Goal: Task Accomplishment & Management: Manage account settings

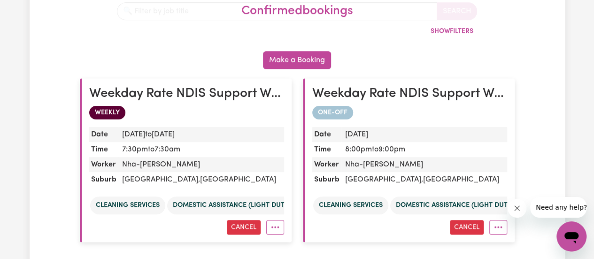
scroll to position [94, 0]
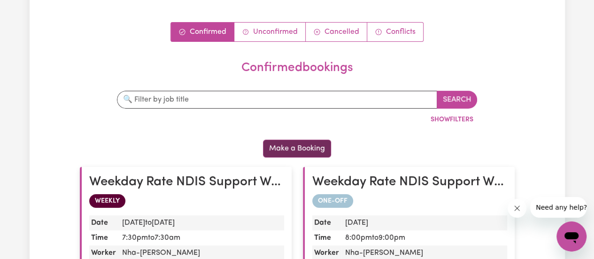
click at [294, 140] on button "Make a Booking" at bounding box center [297, 149] width 68 height 18
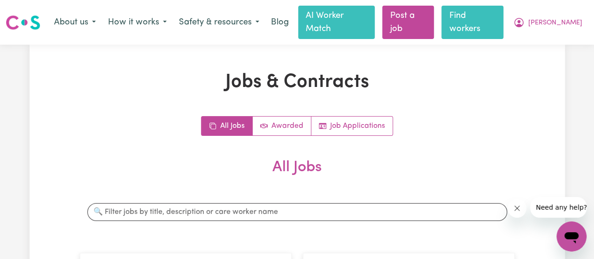
click at [500, 22] on link "Find workers" at bounding box center [473, 22] width 62 height 33
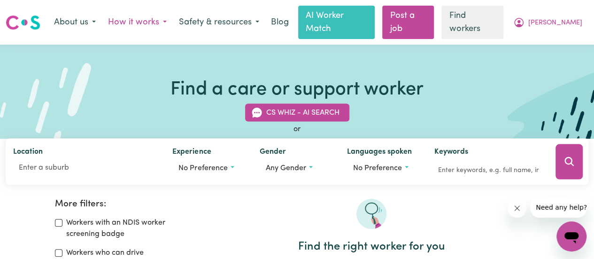
click at [171, 15] on button "How it works" at bounding box center [137, 23] width 71 height 20
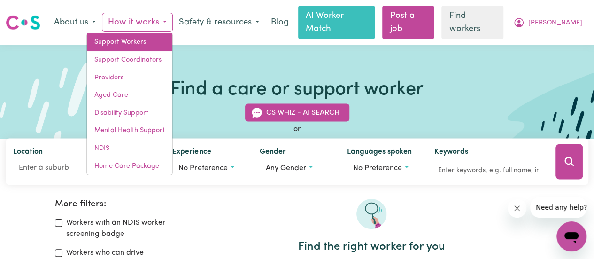
click at [153, 37] on link "Support Workers" at bounding box center [130, 42] width 86 height 18
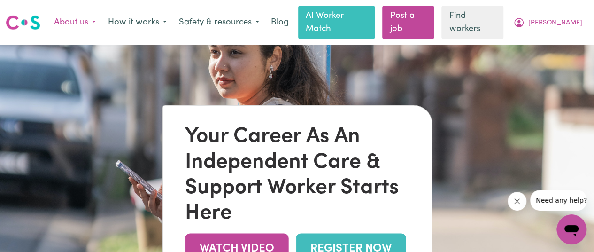
click at [102, 15] on button "About us" at bounding box center [75, 23] width 54 height 20
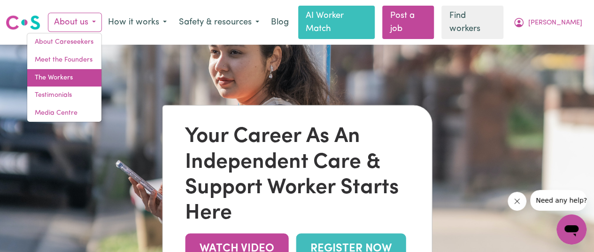
click at [91, 73] on link "The Workers" at bounding box center [64, 78] width 74 height 18
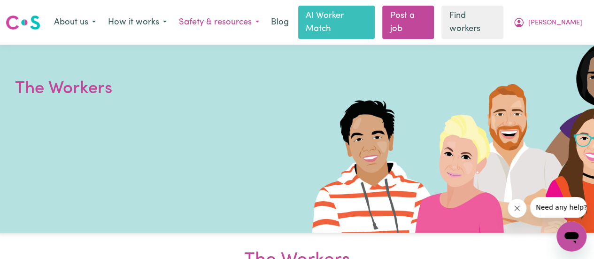
click at [248, 17] on button "Safety & resources" at bounding box center [219, 23] width 93 height 20
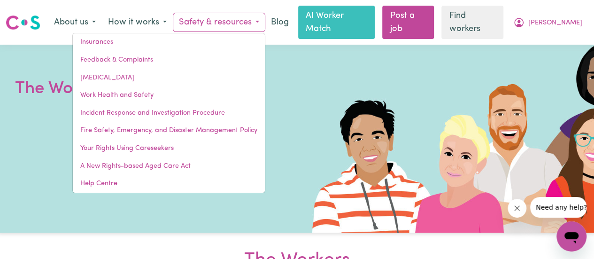
click at [248, 17] on button "Safety & resources" at bounding box center [219, 23] width 93 height 20
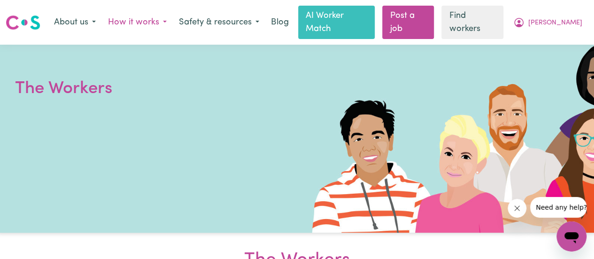
click at [168, 13] on button "How it works" at bounding box center [137, 23] width 71 height 20
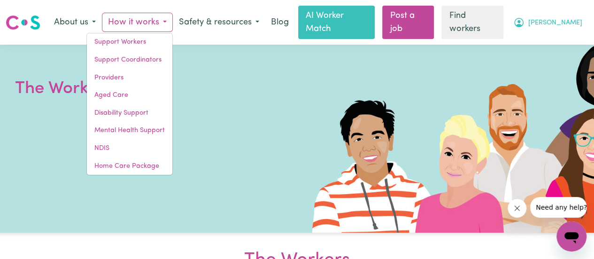
click at [525, 22] on icon "My Account" at bounding box center [519, 22] width 11 height 11
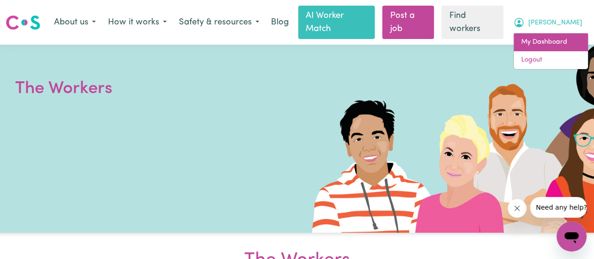
click at [546, 38] on link "My Dashboard" at bounding box center [551, 42] width 74 height 18
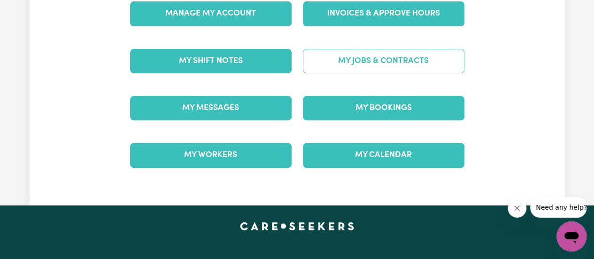
scroll to position [141, 0]
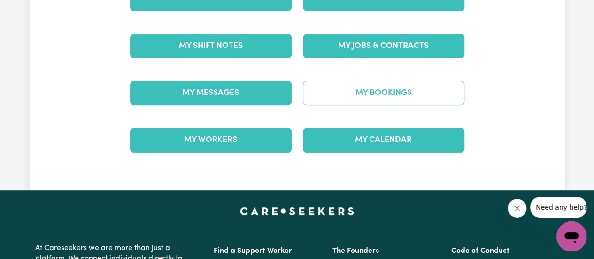
click at [370, 81] on link "My Bookings" at bounding box center [384, 93] width 162 height 24
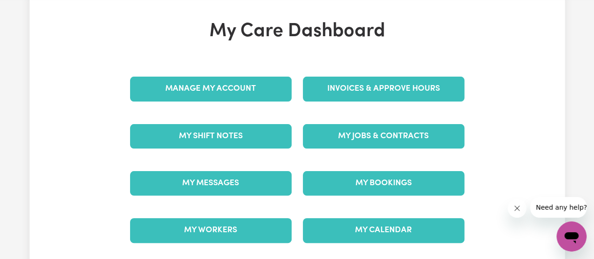
scroll to position [47, 0]
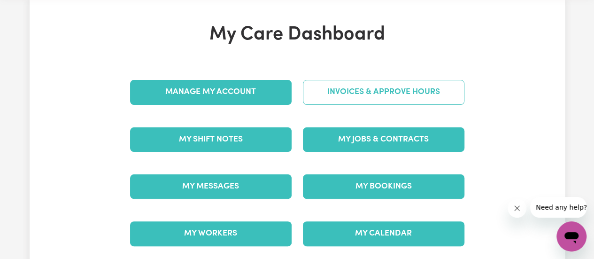
click at [331, 80] on link "Invoices & Approve Hours" at bounding box center [384, 92] width 162 height 24
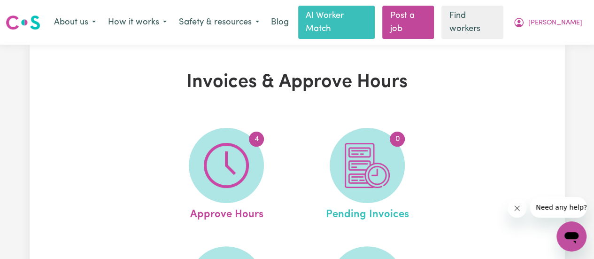
scroll to position [47, 0]
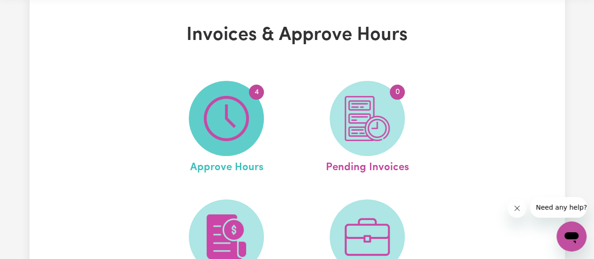
click at [235, 125] on img at bounding box center [226, 118] width 45 height 45
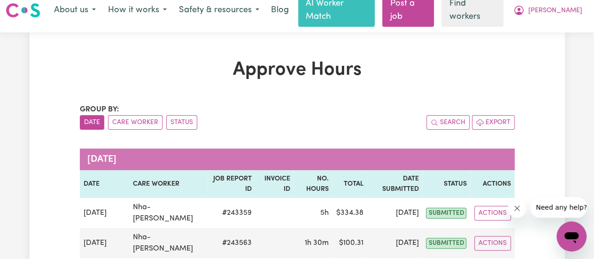
scroll to position [94, 0]
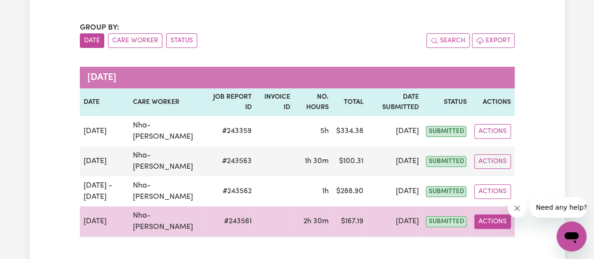
click at [487, 214] on button "Actions" at bounding box center [493, 221] width 37 height 15
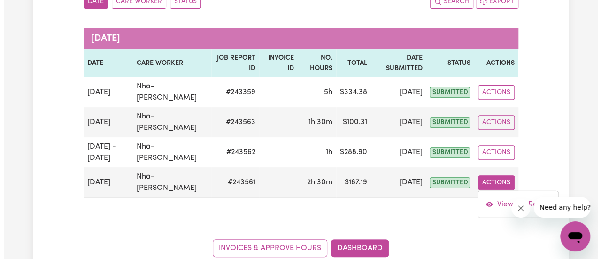
scroll to position [188, 0]
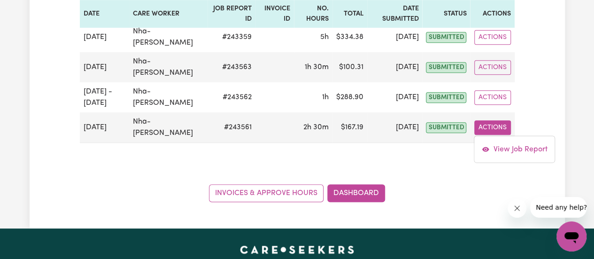
click at [519, 209] on icon "Close message from company" at bounding box center [518, 208] width 8 height 8
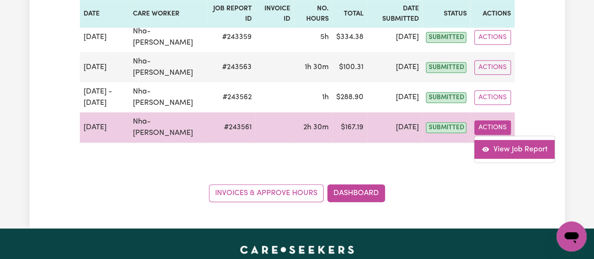
click at [516, 140] on link "View Job Report" at bounding box center [515, 149] width 80 height 19
select select "pm"
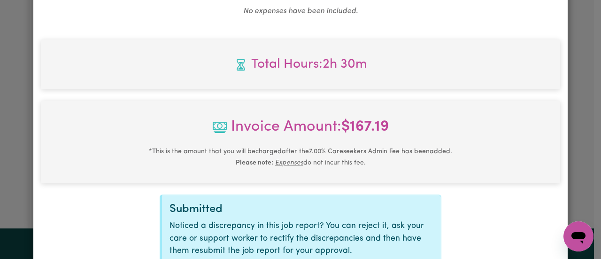
scroll to position [466, 0]
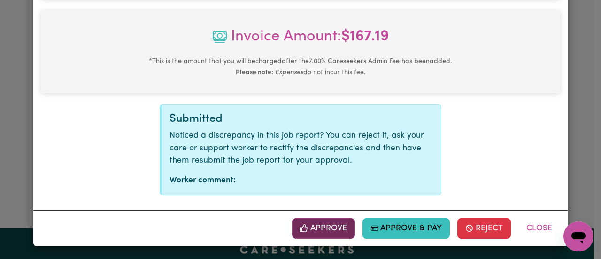
click at [335, 234] on button "Approve" at bounding box center [323, 228] width 63 height 21
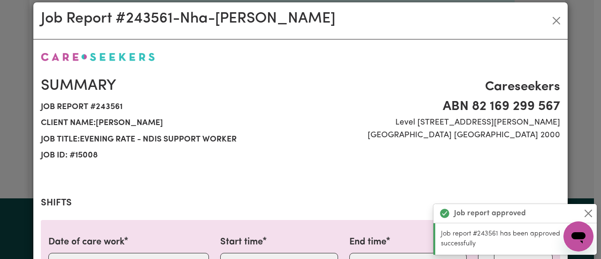
scroll to position [0, 0]
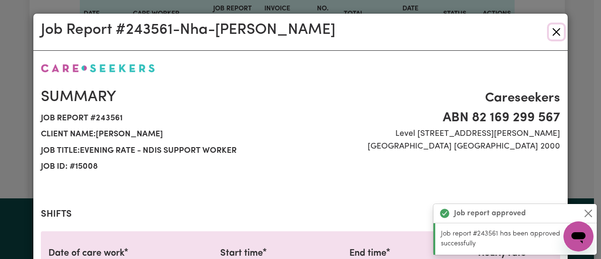
click at [559, 38] on button "Close" at bounding box center [556, 31] width 15 height 15
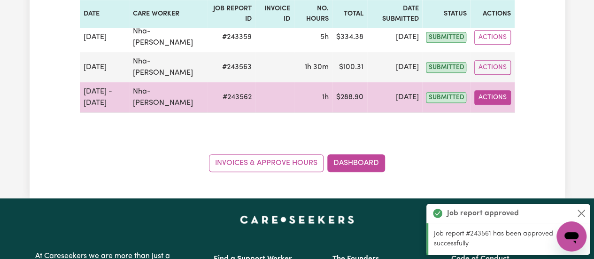
click at [493, 90] on button "Actions" at bounding box center [493, 97] width 37 height 15
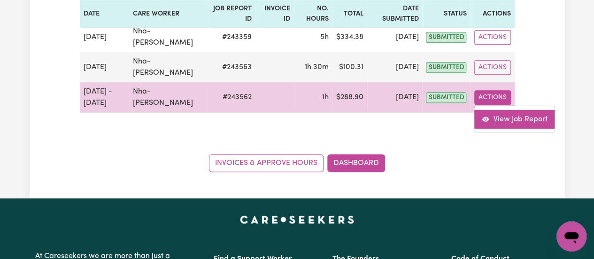
click at [510, 111] on link "View Job Report" at bounding box center [515, 119] width 80 height 19
select select "pm"
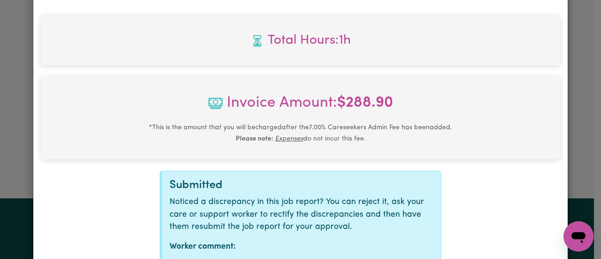
scroll to position [466, 0]
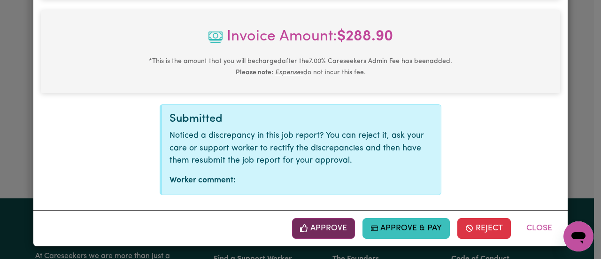
click at [335, 227] on button "Approve" at bounding box center [323, 228] width 63 height 21
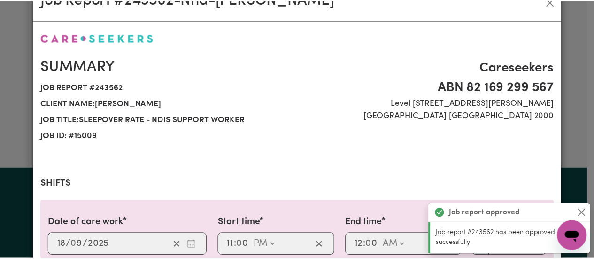
scroll to position [0, 0]
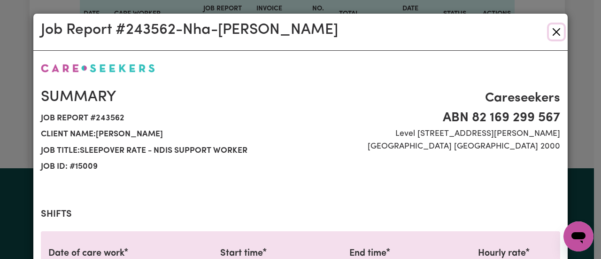
click at [549, 38] on button "Close" at bounding box center [556, 31] width 15 height 15
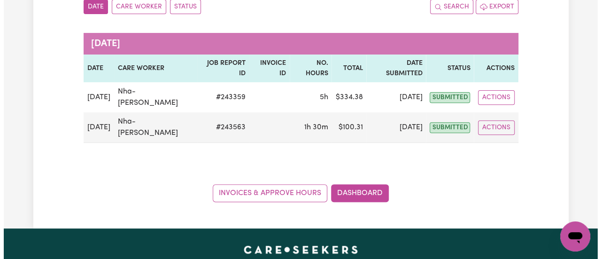
scroll to position [47, 0]
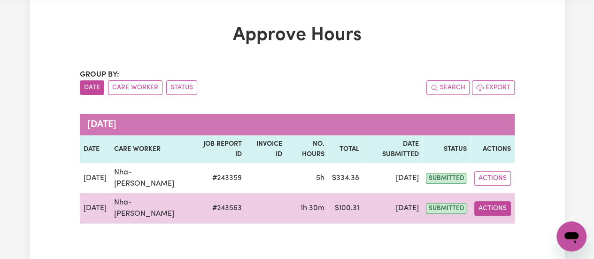
click at [476, 201] on button "Actions" at bounding box center [493, 208] width 37 height 15
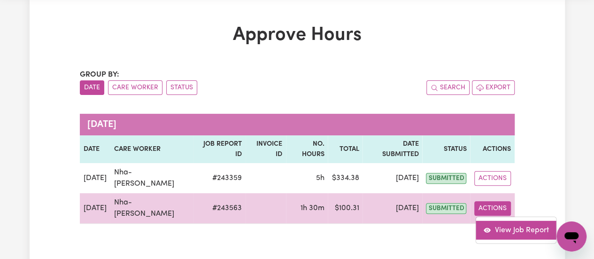
click at [494, 221] on link "View Job Report" at bounding box center [516, 230] width 80 height 19
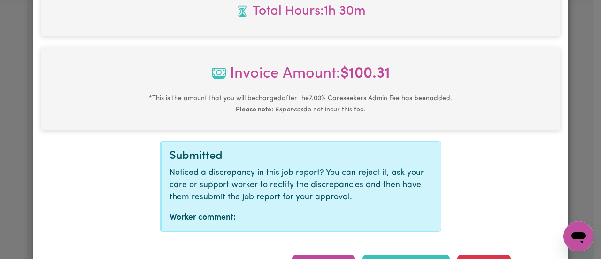
scroll to position [478, 0]
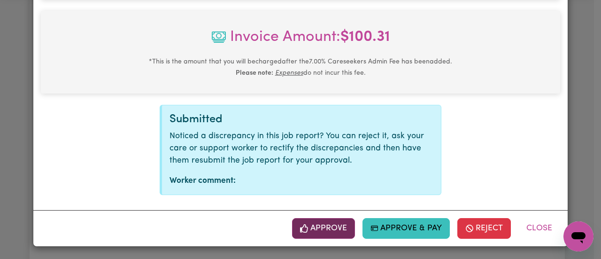
click at [332, 229] on button "Approve" at bounding box center [323, 228] width 63 height 21
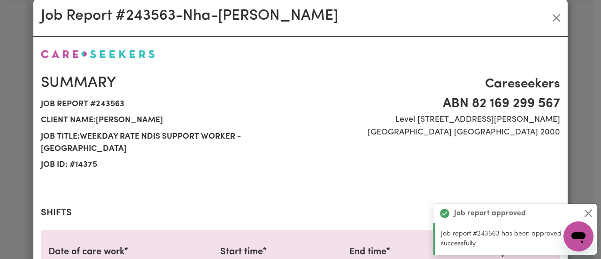
scroll to position [0, 0]
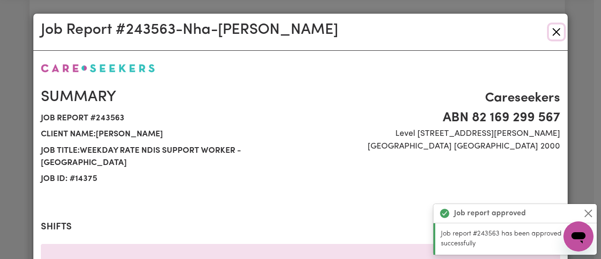
click at [553, 33] on button "Close" at bounding box center [556, 31] width 15 height 15
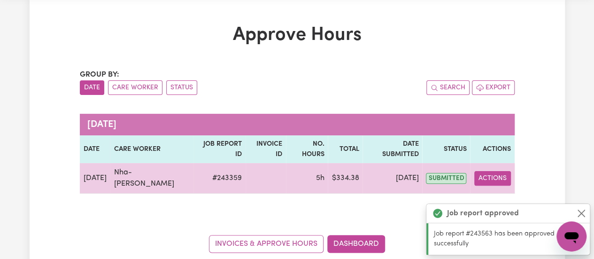
click at [488, 171] on button "Actions" at bounding box center [493, 178] width 37 height 15
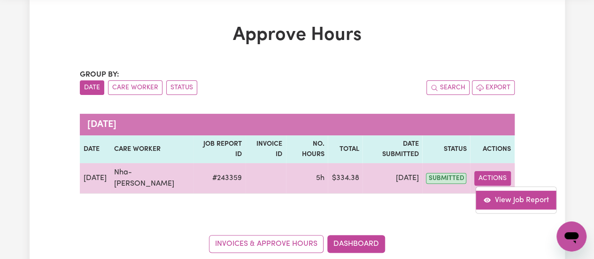
click at [501, 191] on link "View Job Report" at bounding box center [516, 200] width 80 height 19
select select "pm"
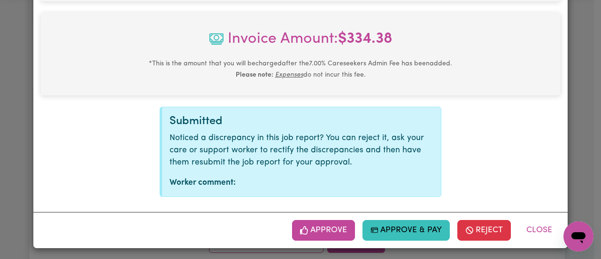
scroll to position [478, 0]
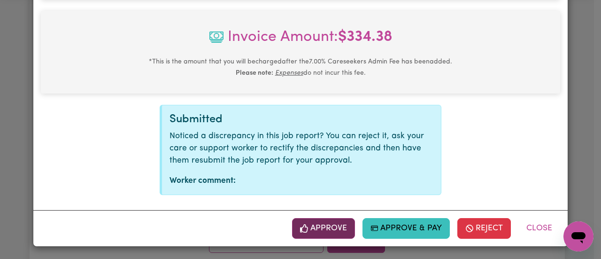
click at [316, 230] on button "Approve" at bounding box center [323, 228] width 63 height 21
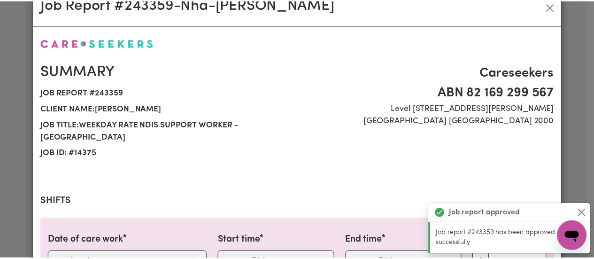
scroll to position [0, 0]
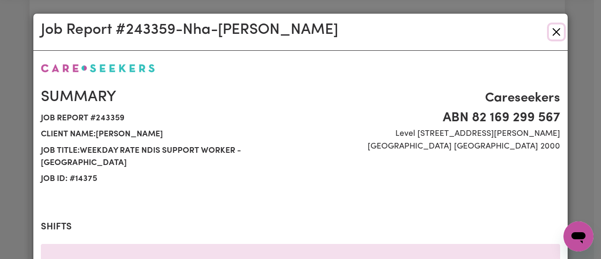
click at [557, 36] on button "Close" at bounding box center [556, 31] width 15 height 15
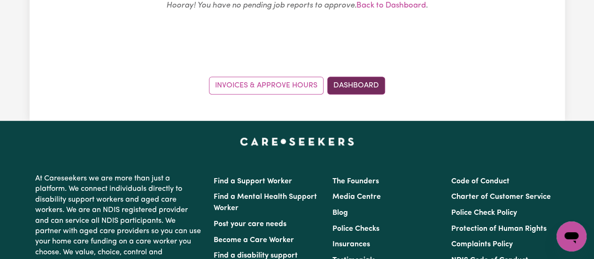
click at [367, 77] on link "Dashboard" at bounding box center [357, 86] width 58 height 18
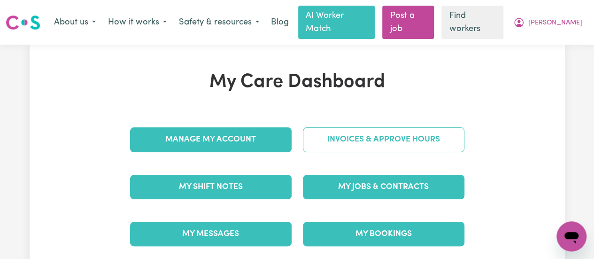
click at [421, 127] on link "Invoices & Approve Hours" at bounding box center [384, 139] width 162 height 24
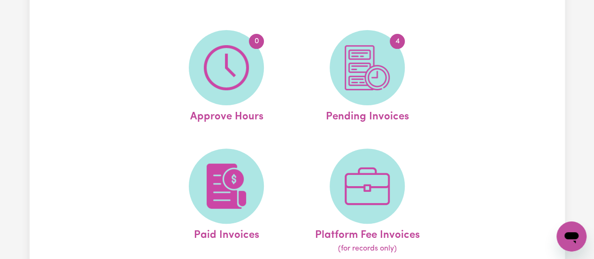
scroll to position [94, 0]
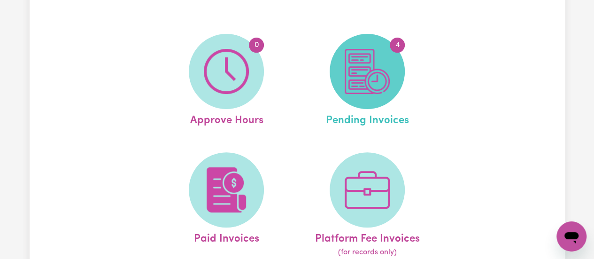
click at [385, 66] on img at bounding box center [367, 71] width 45 height 45
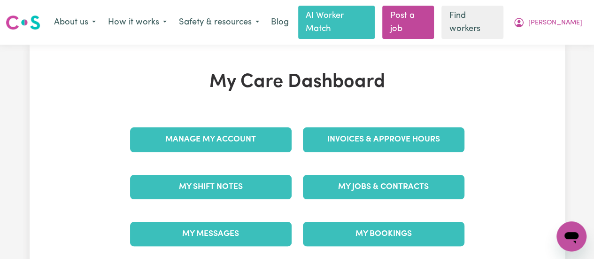
scroll to position [47, 0]
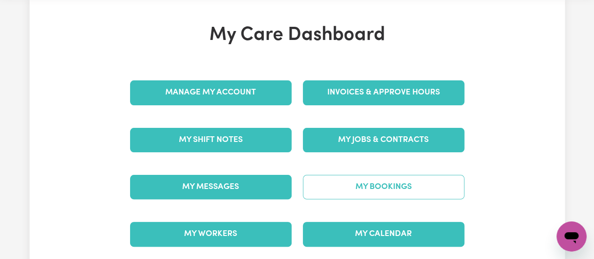
click at [338, 179] on link "My Bookings" at bounding box center [384, 187] width 162 height 24
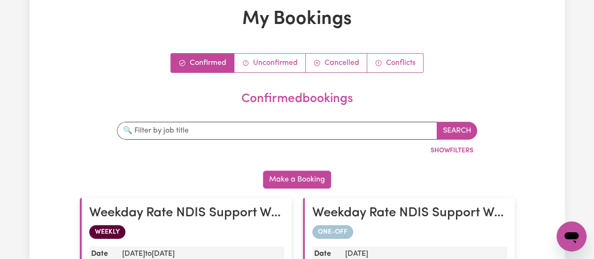
scroll to position [94, 0]
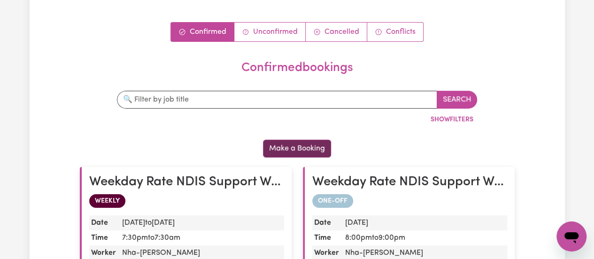
click at [299, 140] on button "Make a Booking" at bounding box center [297, 149] width 68 height 18
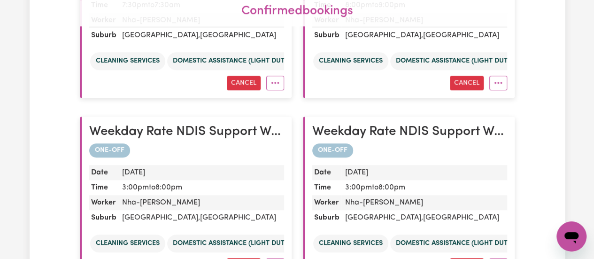
scroll to position [376, 0]
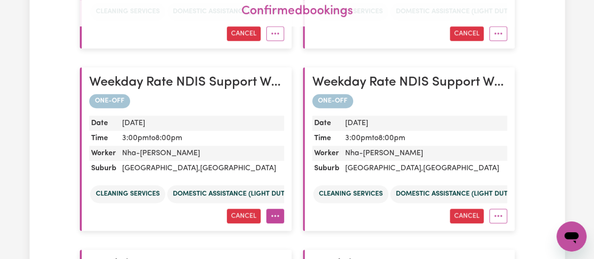
click at [277, 209] on button "More options" at bounding box center [275, 216] width 18 height 15
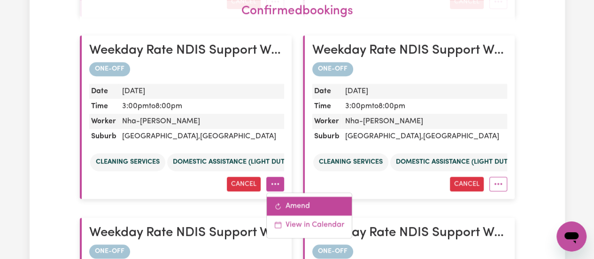
scroll to position [423, 0]
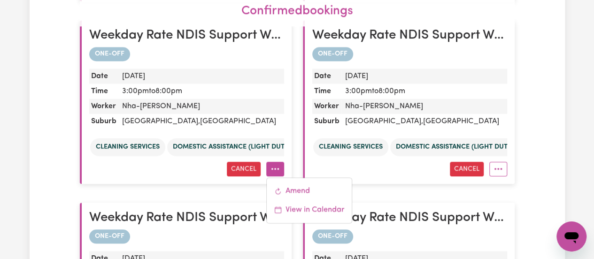
click at [271, 164] on icon "More options" at bounding box center [275, 168] width 9 height 9
click at [298, 184] on link "Amend" at bounding box center [309, 190] width 85 height 19
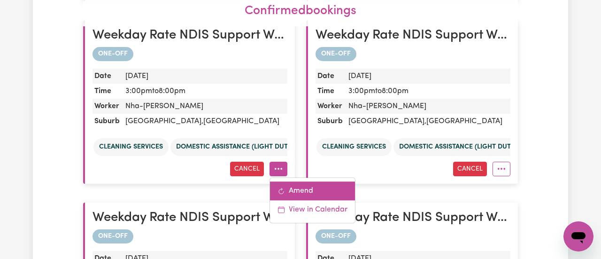
select select "pm"
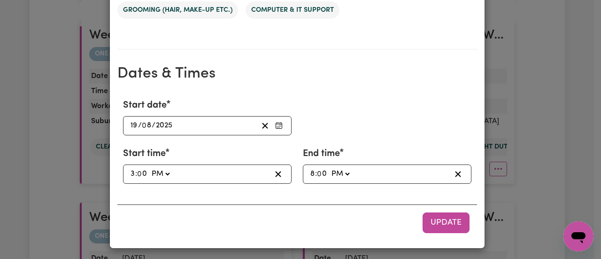
scroll to position [615, 0]
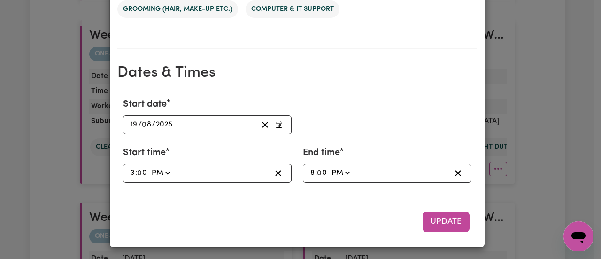
click at [182, 128] on div "[DATE] 19 / 0 8 / 2025" at bounding box center [193, 124] width 129 height 13
click at [370, 62] on section "Dates & Times Start date [DATE] 19 / 0 8 / 2025 « ‹ [DATE] › » Mon Tue Wed Thu …" at bounding box center [297, 144] width 360 height 191
click at [200, 125] on div "[DATE] 19 / 0 8 / 2025" at bounding box center [193, 124] width 129 height 13
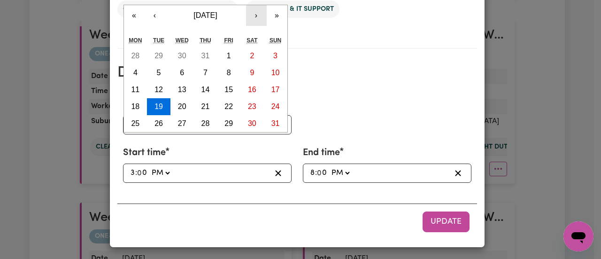
click at [260, 19] on button "›" at bounding box center [256, 15] width 21 height 21
click at [157, 21] on button "‹" at bounding box center [155, 15] width 21 height 21
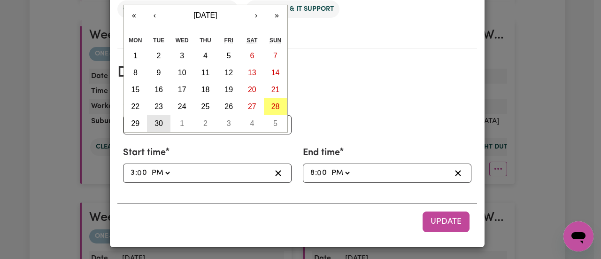
click at [155, 125] on abbr "30" at bounding box center [159, 123] width 8 height 8
type input "[DATE]"
type input "30"
type input "9"
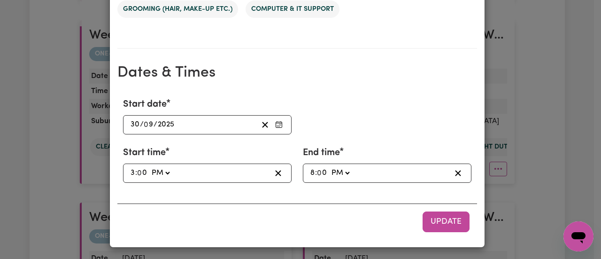
click at [194, 172] on div "15:00 3 : 0 0 AM PM" at bounding box center [200, 173] width 142 height 13
click at [159, 169] on select "AM PM" at bounding box center [160, 173] width 22 height 13
click at [171, 173] on div "15:00 3 : 0 0 AM PM" at bounding box center [200, 173] width 142 height 13
type input "19:00"
type input "7"
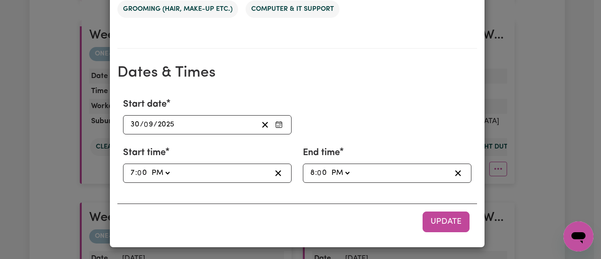
type input "19:03"
type input "3"
type input "19:30"
type input "30"
click at [318, 170] on input "0" at bounding box center [323, 173] width 10 height 13
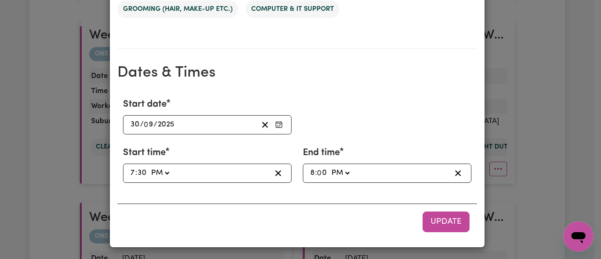
click at [310, 174] on input "8" at bounding box center [312, 173] width 5 height 13
type input "21:00"
type input "9"
click at [441, 220] on span "Update" at bounding box center [446, 222] width 31 height 8
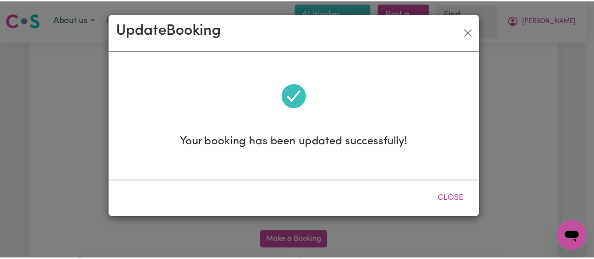
scroll to position [0, 0]
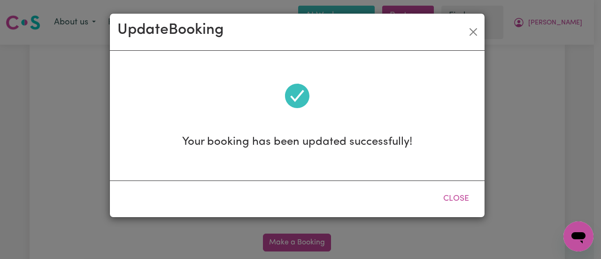
click at [457, 197] on button "Close" at bounding box center [457, 198] width 42 height 21
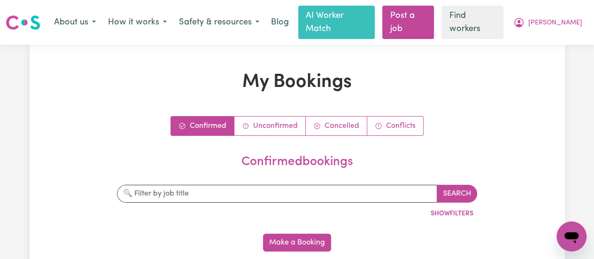
click at [470, 71] on h1 "My Bookings" at bounding box center [297, 82] width 435 height 23
